Goal: Information Seeking & Learning: Learn about a topic

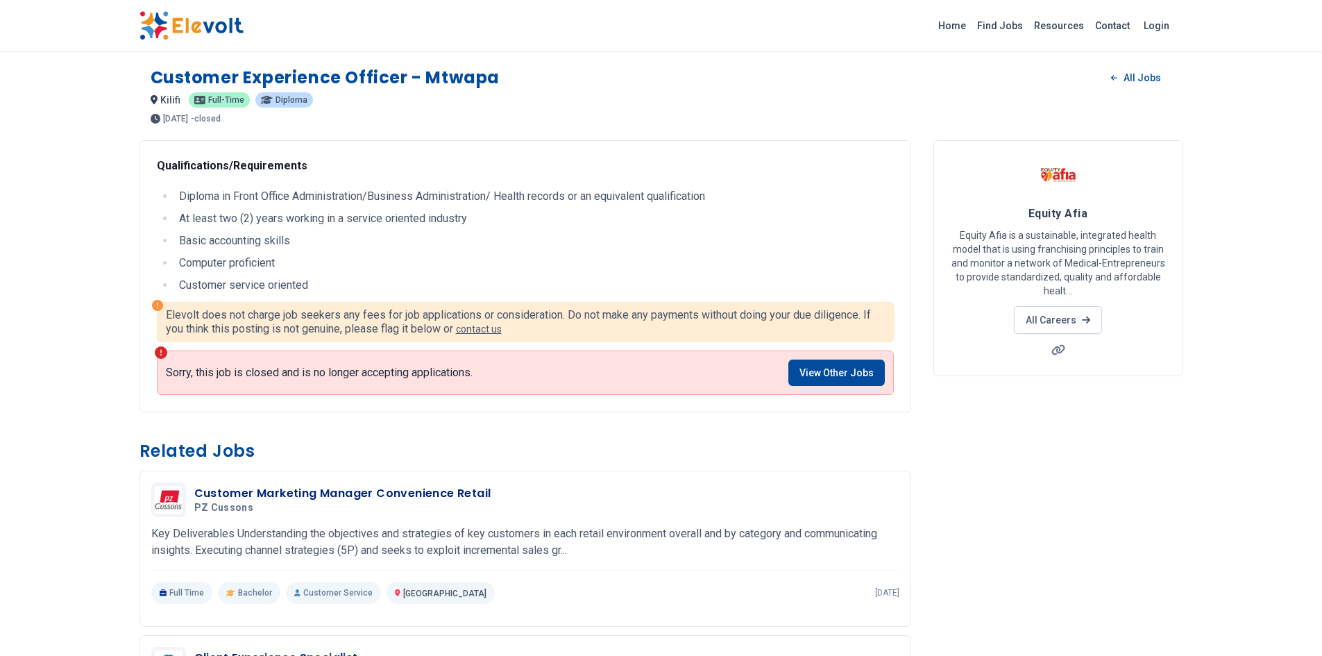
click at [215, 22] on img at bounding box center [192, 25] width 104 height 29
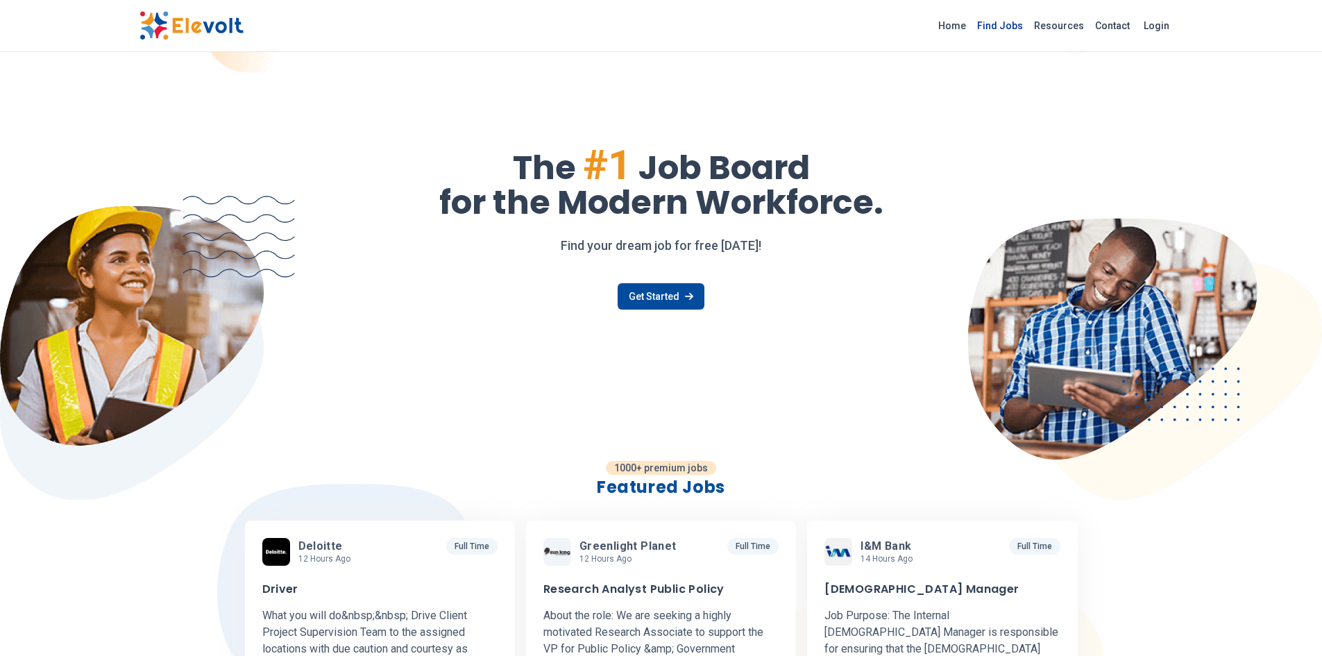
click at [1011, 29] on link "Find Jobs" at bounding box center [1000, 26] width 57 height 22
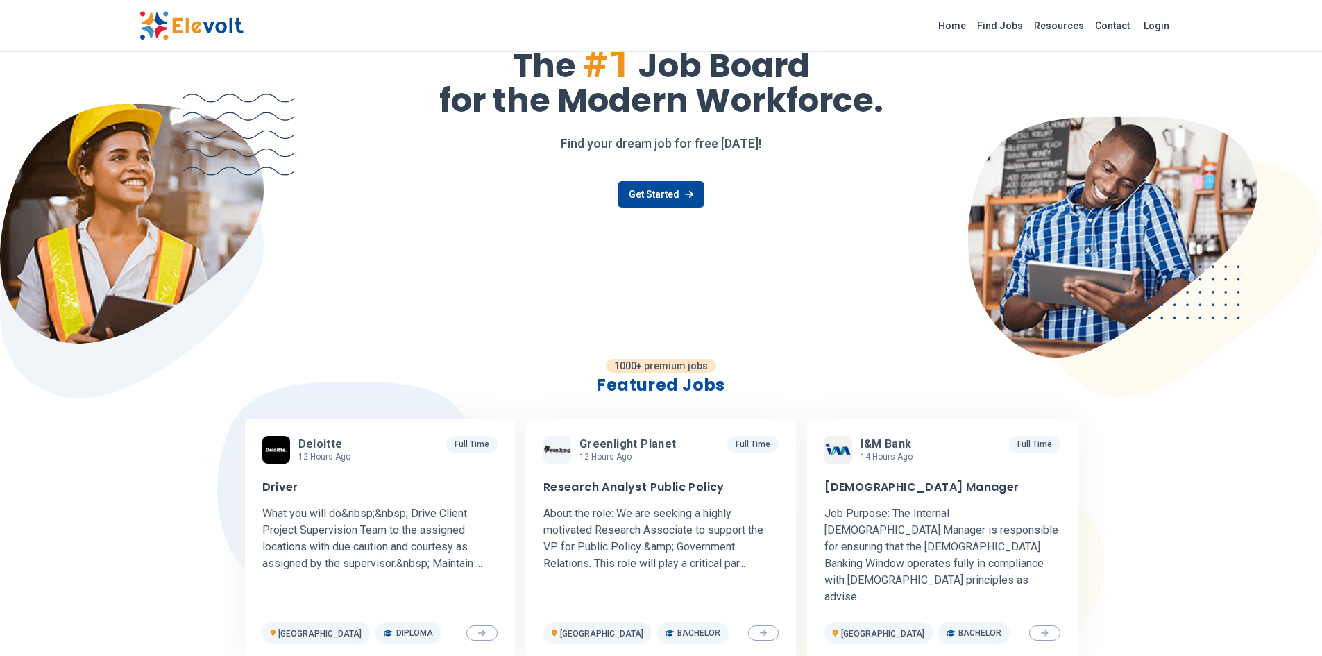
scroll to position [139, 0]
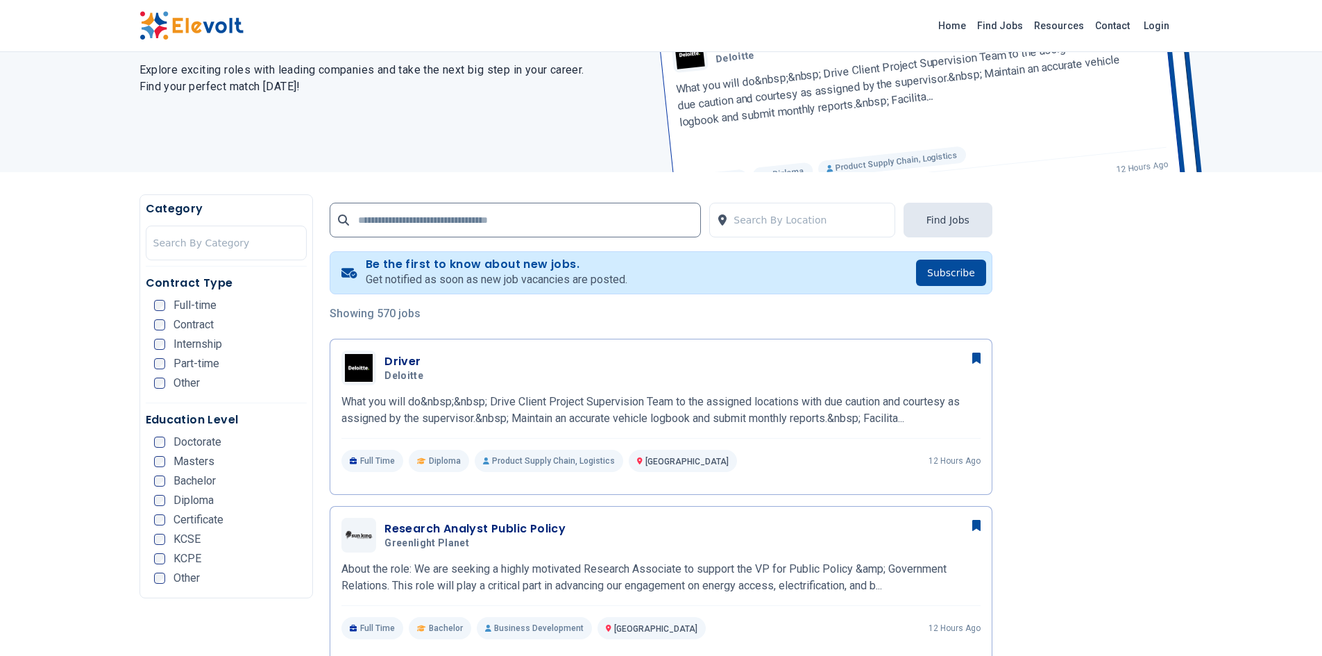
scroll to position [139, 0]
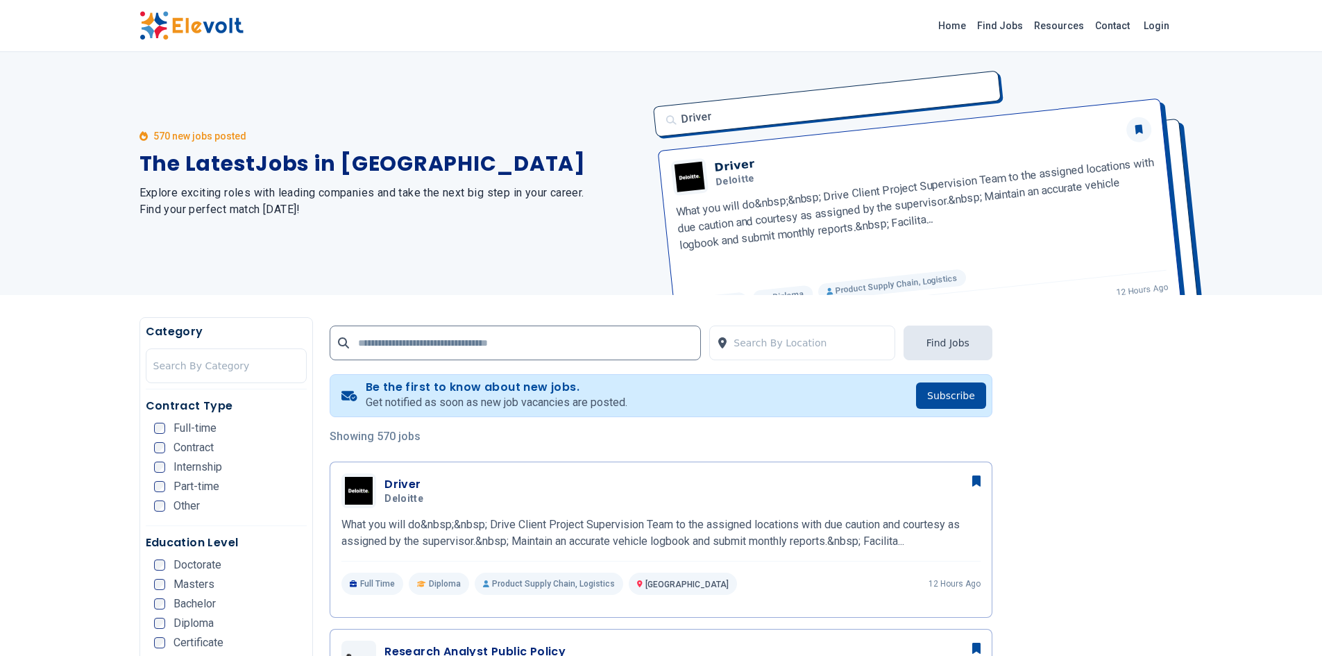
click at [795, 195] on div "Driver Driver Deloitte What you will do&nbsp;&nbsp; Drive Client Project Superv…" at bounding box center [914, 173] width 539 height 243
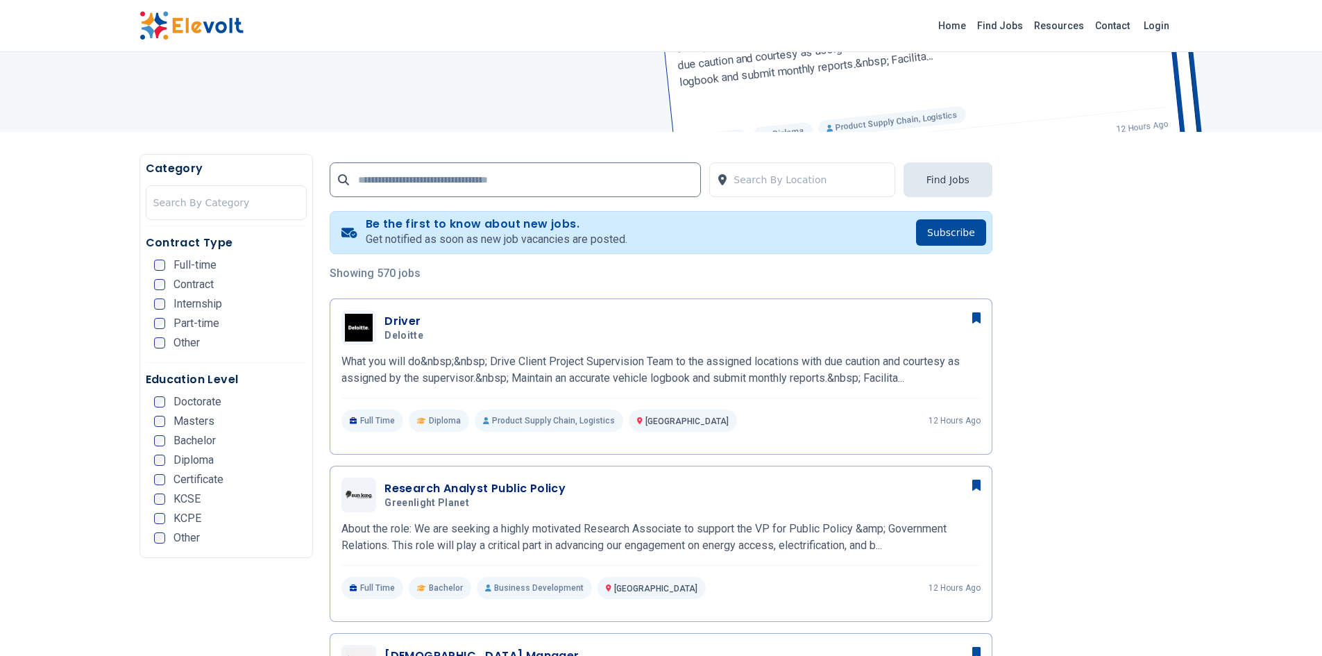
scroll to position [208, 0]
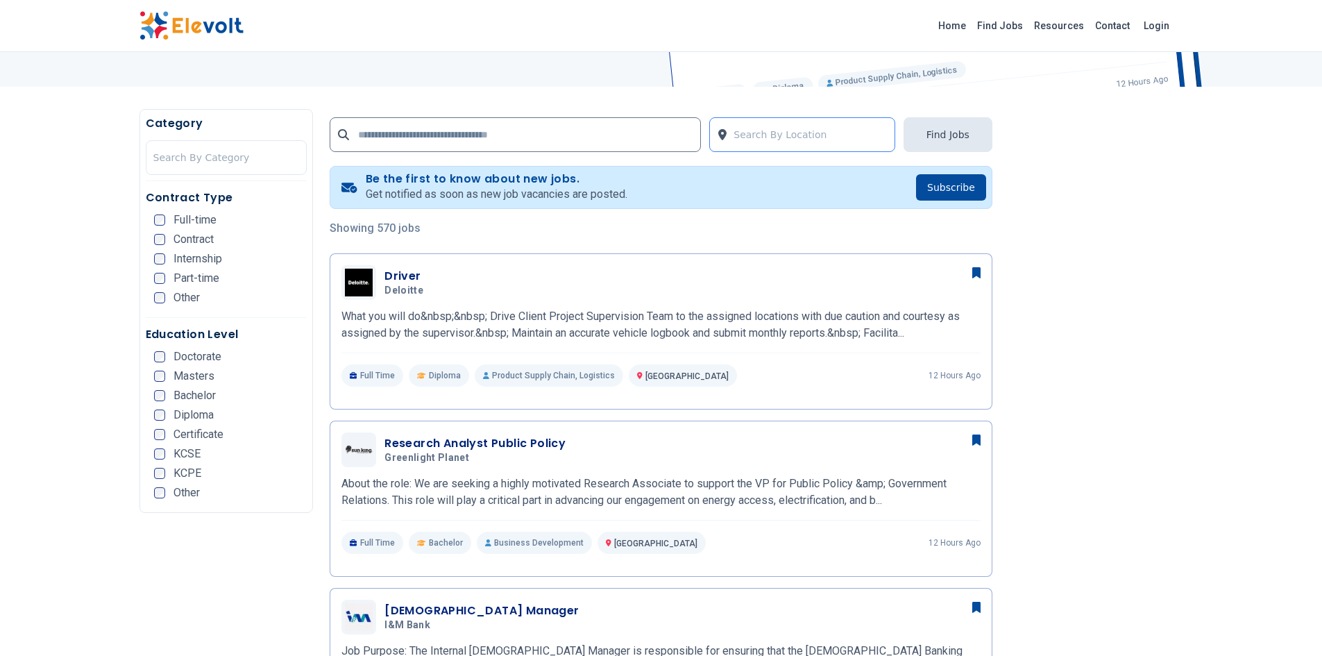
click at [770, 130] on div at bounding box center [811, 135] width 154 height 28
type input "******"
click at [766, 166] on div "Kilifi" at bounding box center [802, 174] width 186 height 28
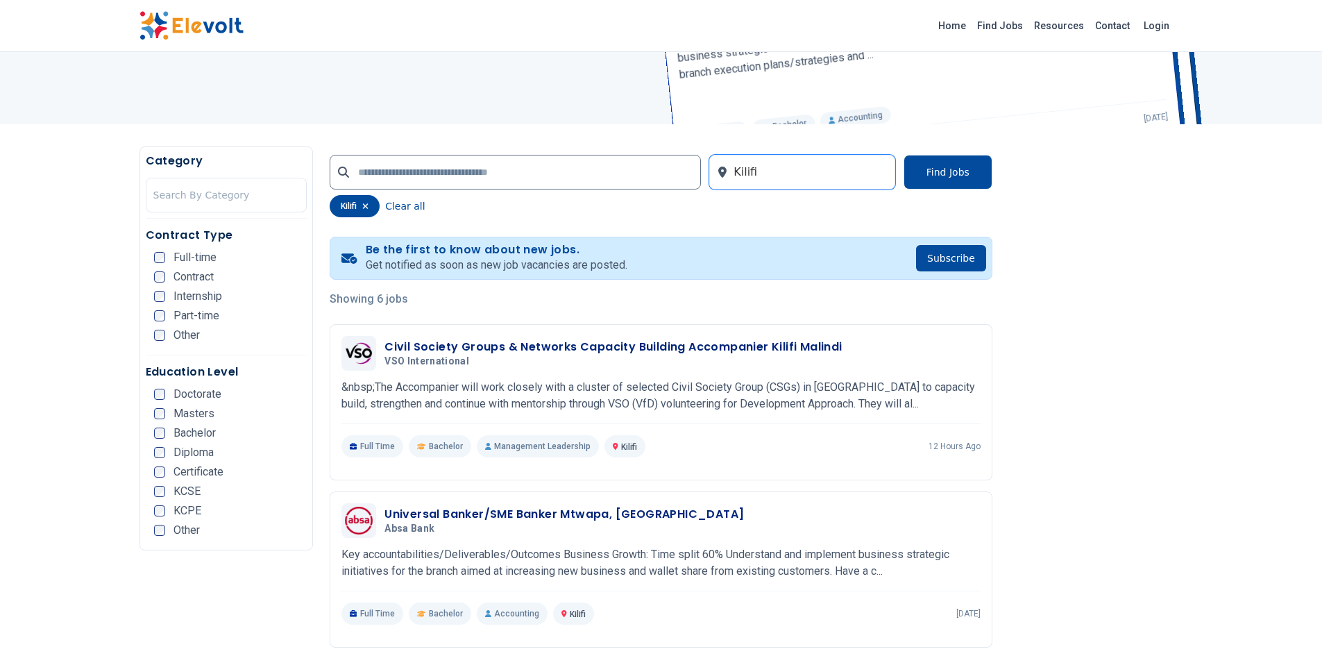
scroll to position [208, 0]
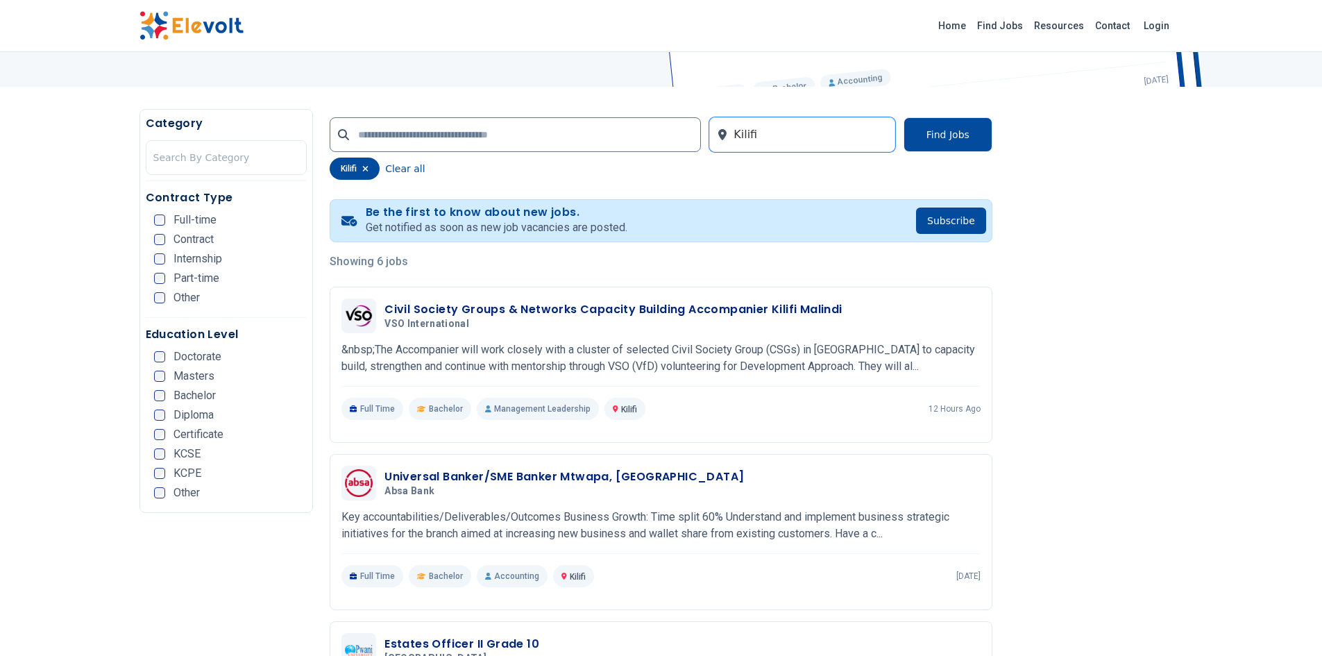
click at [171, 395] on div "Bachelor" at bounding box center [185, 395] width 62 height 11
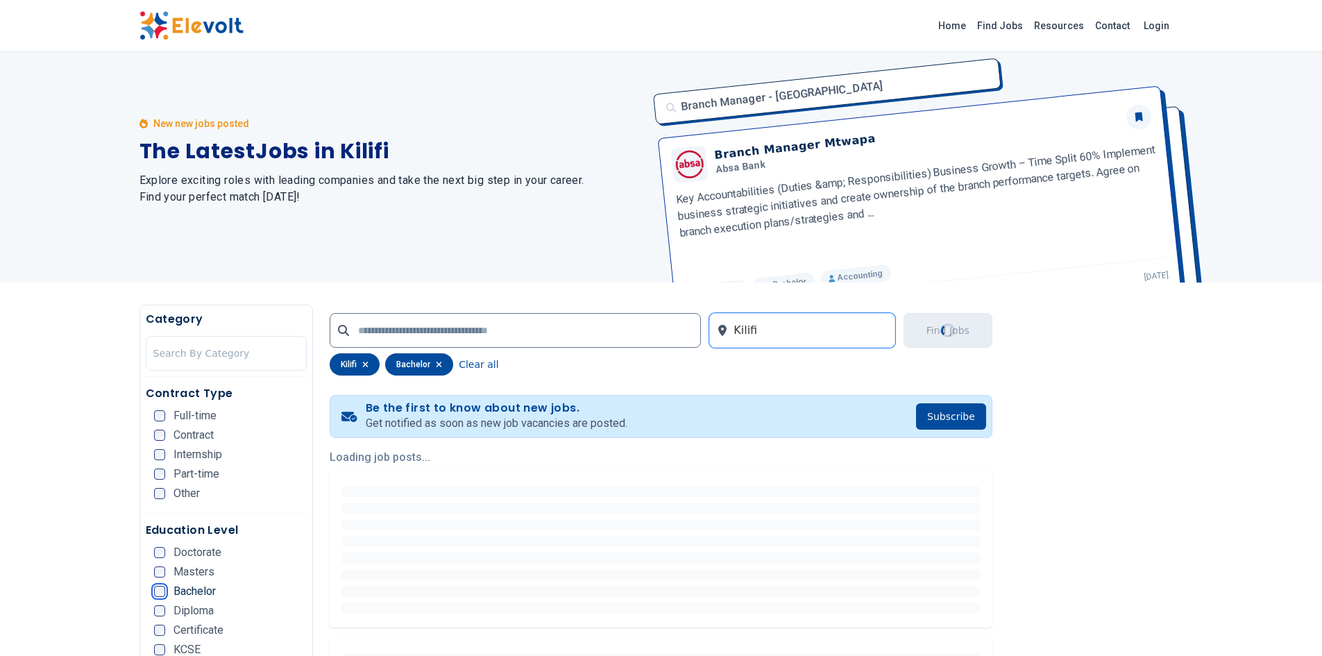
scroll to position [0, 0]
